Goal: Use online tool/utility: Utilize a website feature to perform a specific function

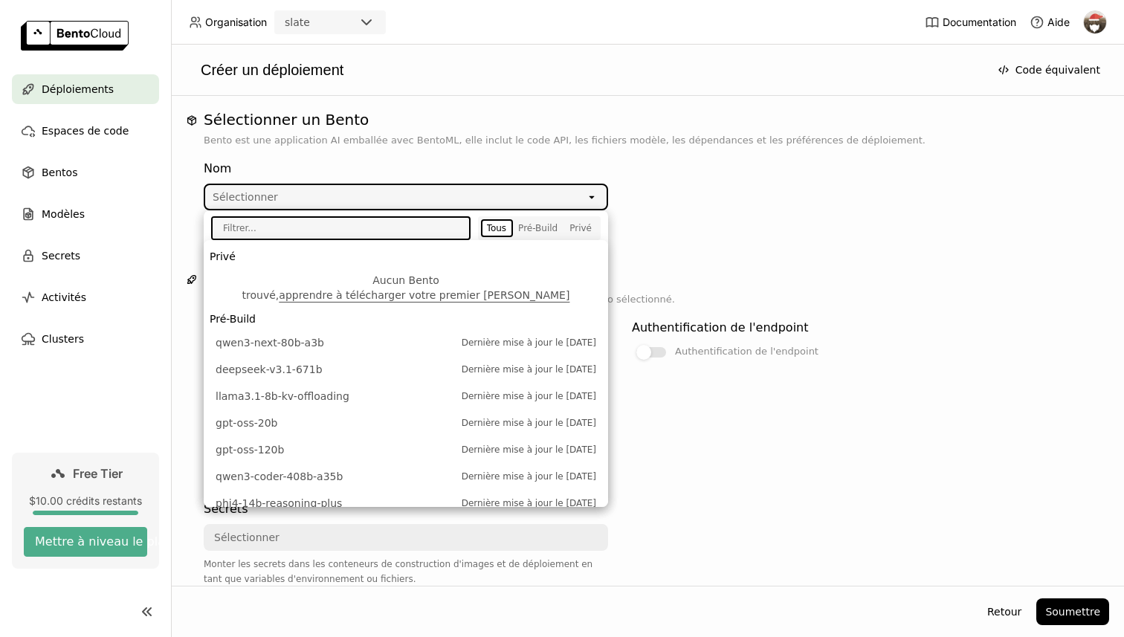
scroll to position [213, 0]
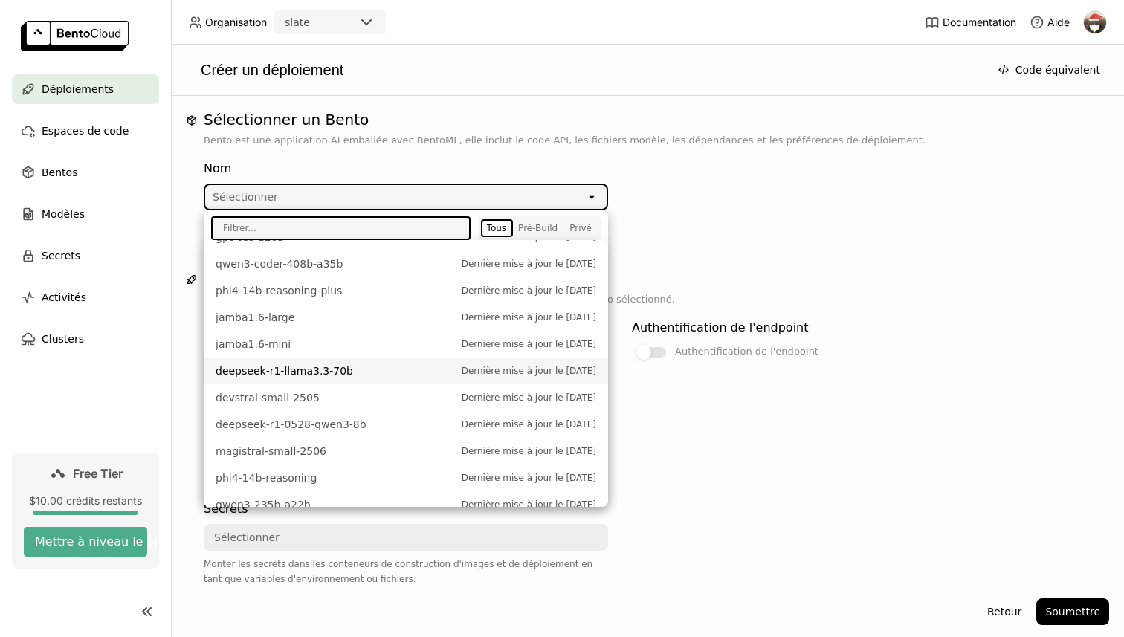
click at [783, 266] on div "Sélectionner un [PERSON_NAME] est une application AI emballée avec BentoML, ell…" at bounding box center [647, 407] width 923 height 592
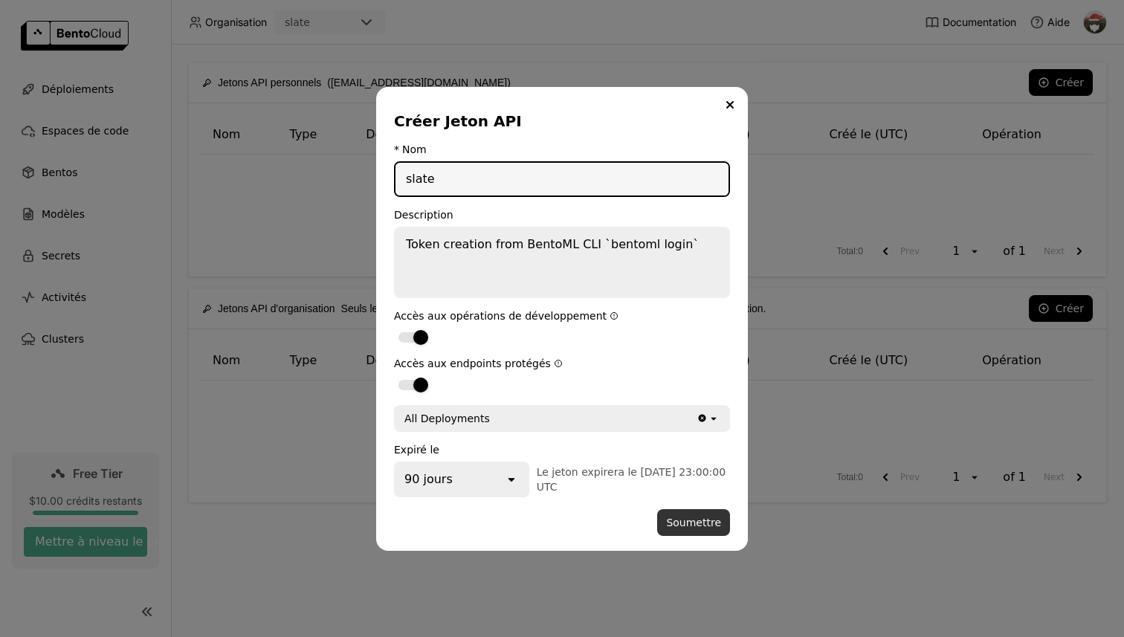
type input "slate"
click at [703, 533] on button "Soumettre" at bounding box center [693, 522] width 73 height 27
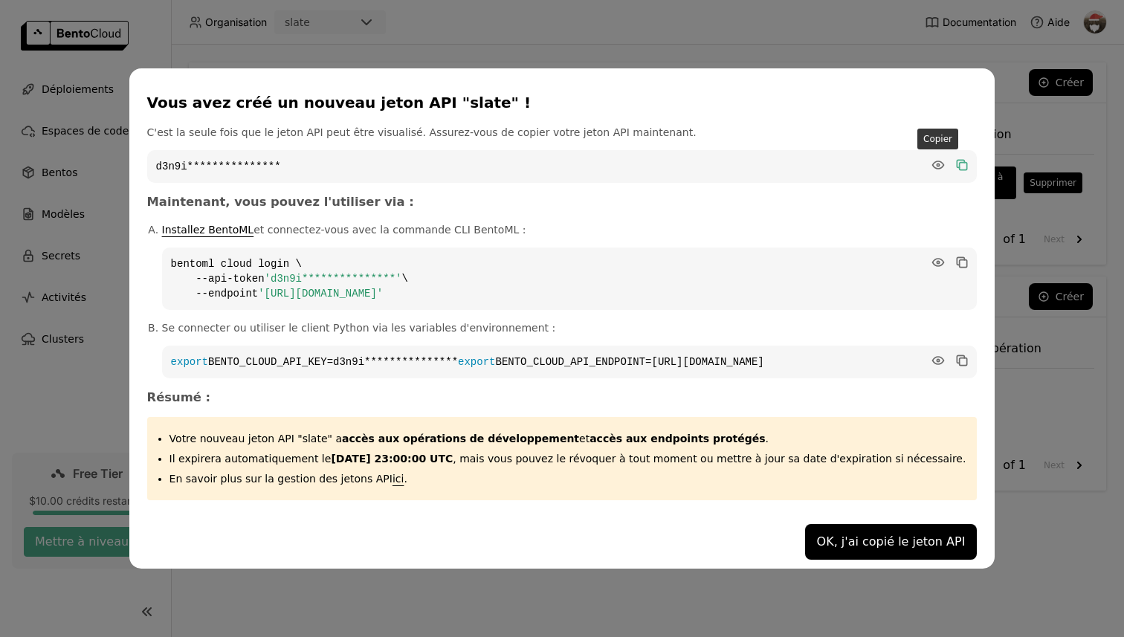
click at [958, 160] on icon "dialog" at bounding box center [961, 163] width 7 height 7
click at [859, 546] on button "OK, j'ai copié le jeton API" at bounding box center [891, 542] width 172 height 36
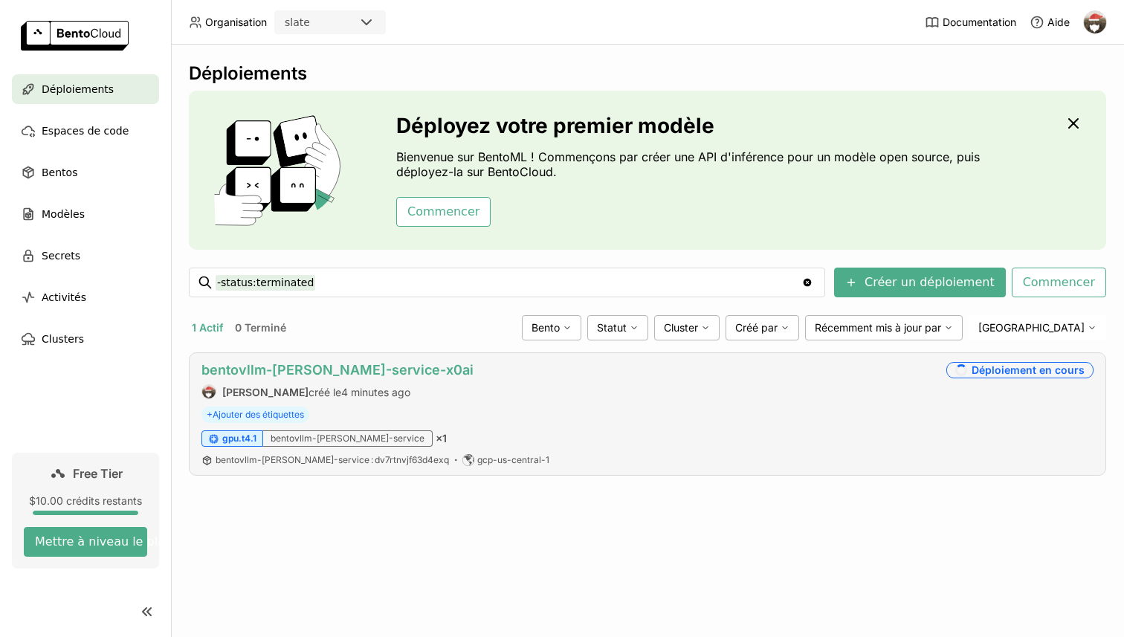
click at [348, 371] on link "bentovllm-qwen-vl-service-x0ai" at bounding box center [337, 370] width 272 height 16
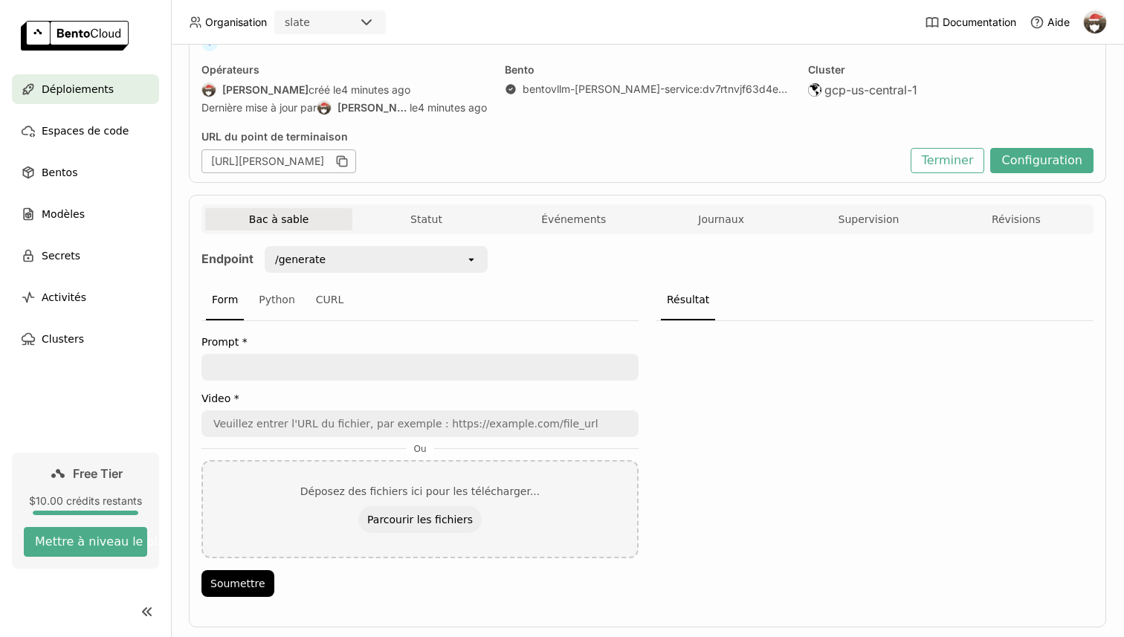
scroll to position [148, 0]
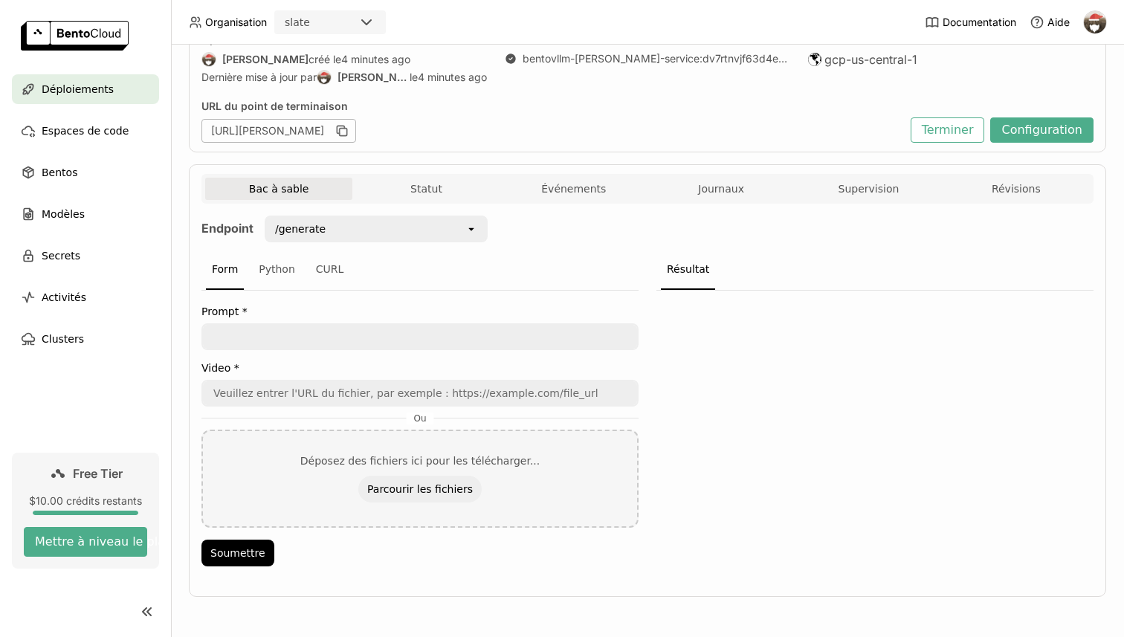
click at [271, 335] on textarea at bounding box center [420, 337] width 434 height 24
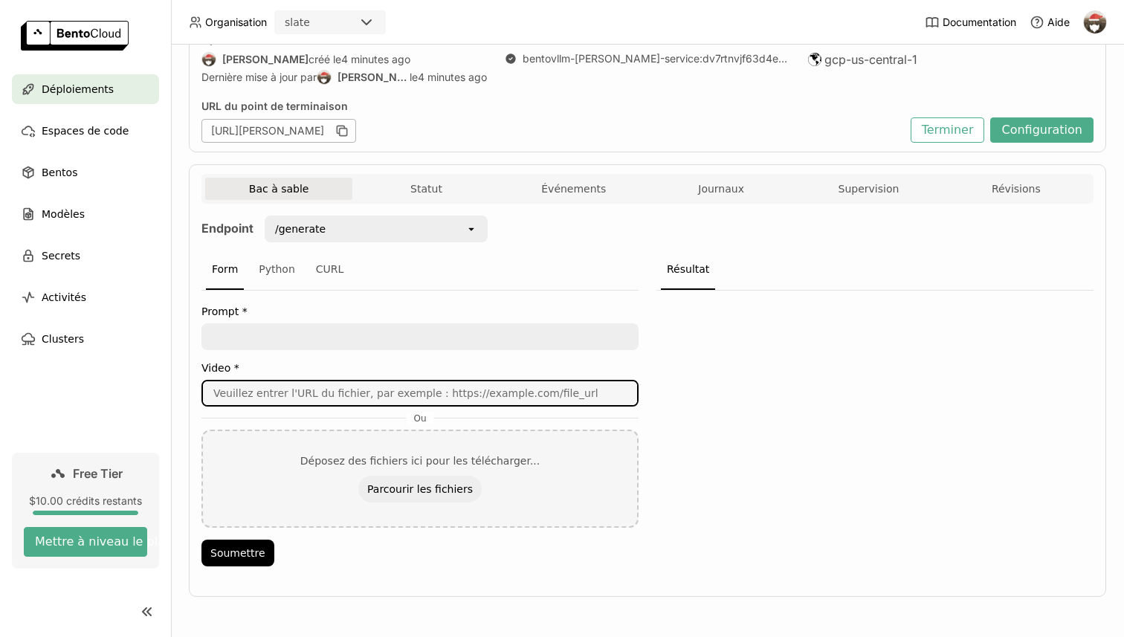
click at [289, 398] on input "url" at bounding box center [420, 393] width 434 height 24
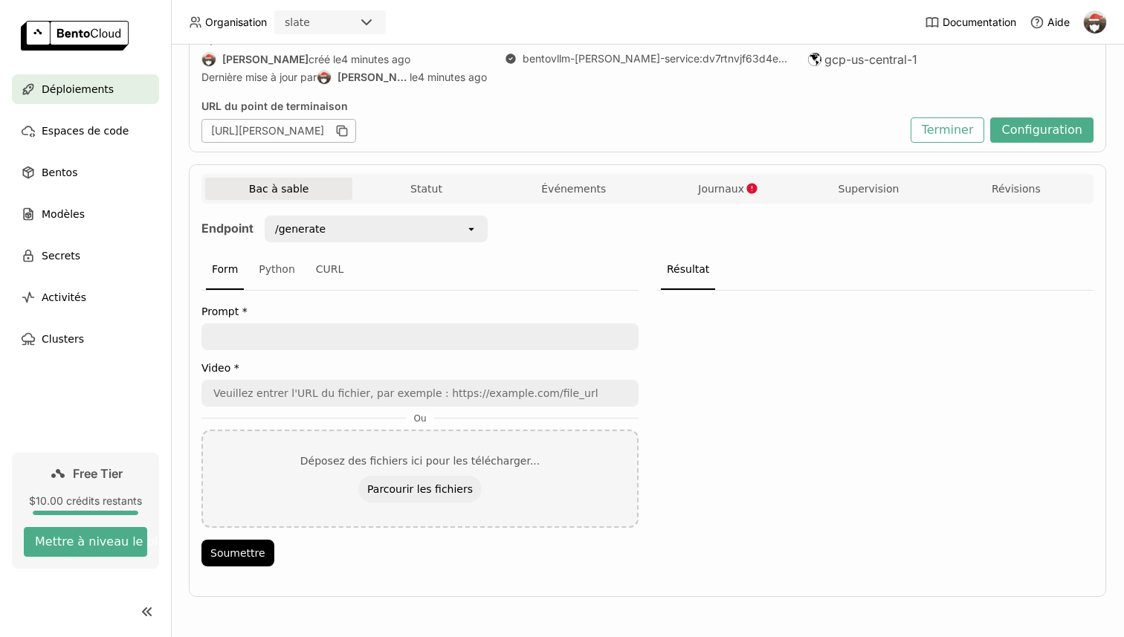
click at [300, 365] on label "Video *" at bounding box center [419, 368] width 437 height 12
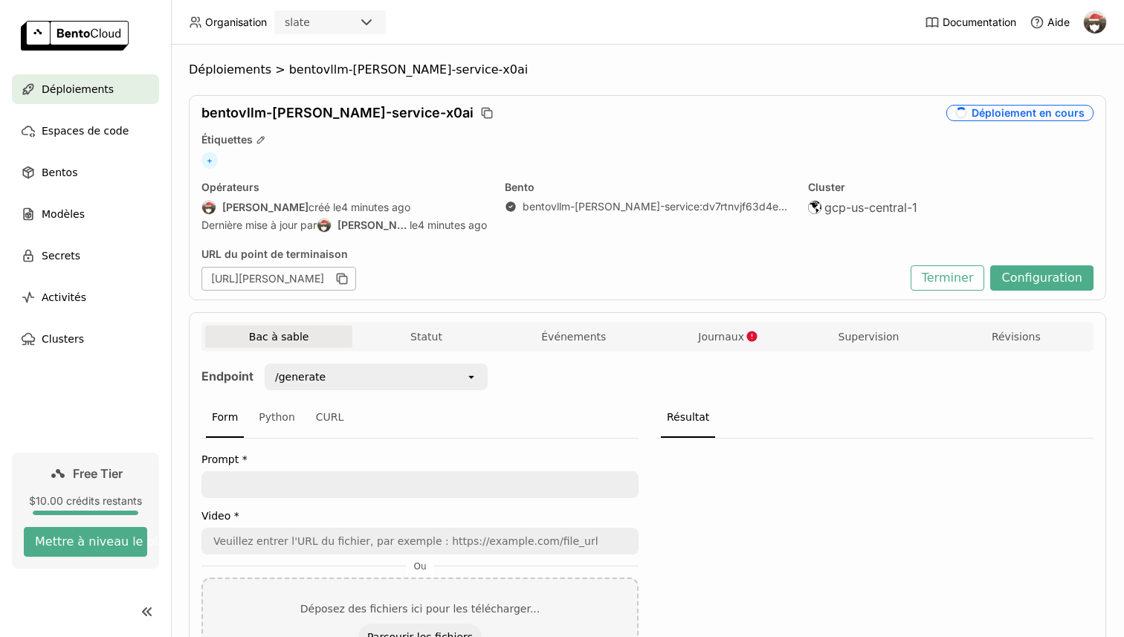
drag, startPoint x: 977, startPoint y: 112, endPoint x: 1116, endPoint y: 113, distance: 139.0
click at [1116, 113] on div "Déploiements > bentovllm-qwen-vl-service-x0ai bentovllm-qwen-vl-service-x0ai Dé…" at bounding box center [647, 341] width 953 height 593
click at [1097, 26] on img at bounding box center [1095, 22] width 22 height 22
click at [771, 141] on div "Étiquettes" at bounding box center [647, 139] width 892 height 13
click at [987, 117] on div "Déploiement en cours" at bounding box center [1019, 113] width 147 height 16
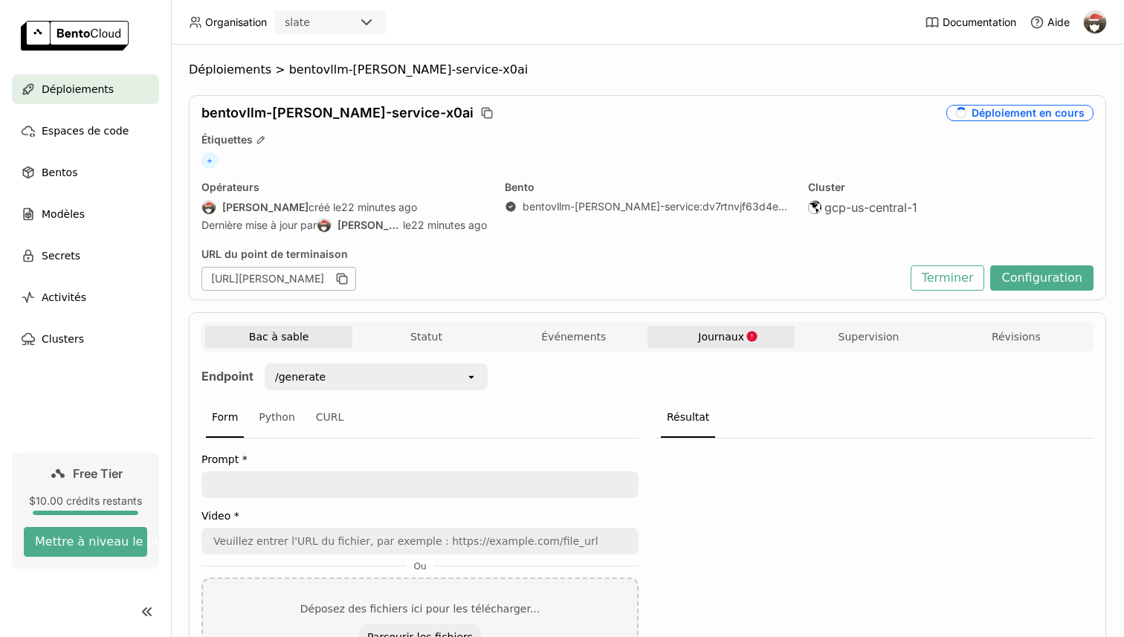
click at [724, 342] on span "Journaux" at bounding box center [721, 336] width 46 height 13
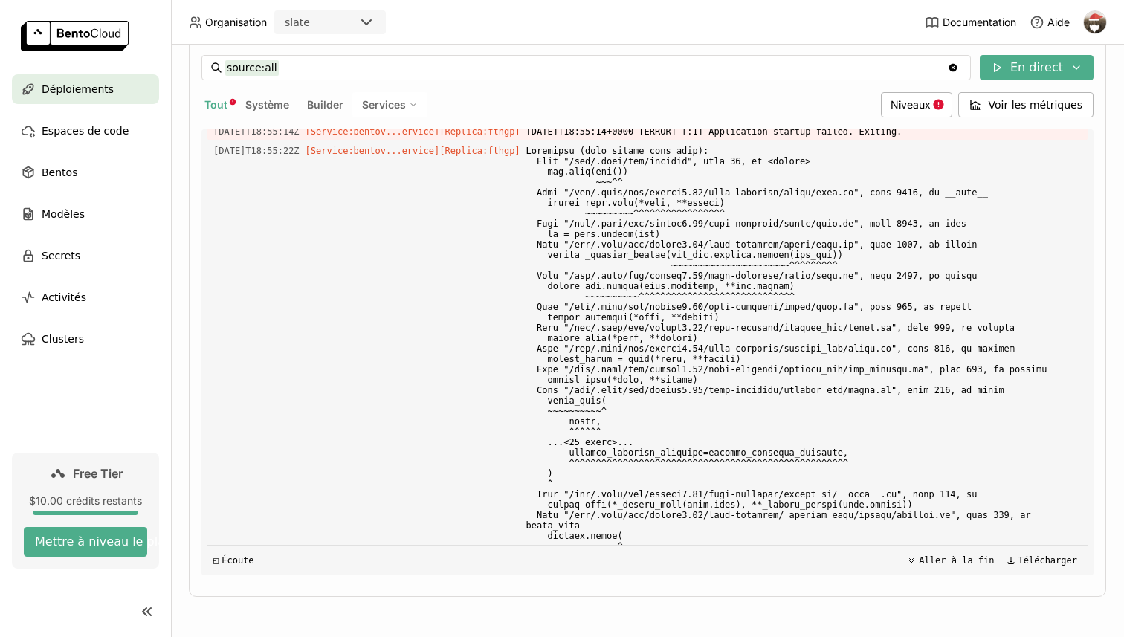
scroll to position [4577, 0]
